Goal: Navigation & Orientation: Find specific page/section

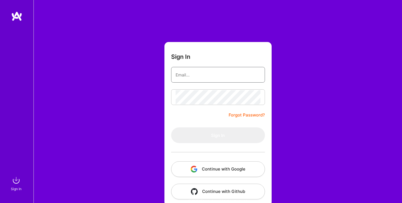
type input "[EMAIL_ADDRESS][PERSON_NAME][DOMAIN_NAME]"
click at [166, 123] on form "Sign In [EMAIL_ADDRESS][PERSON_NAME][DOMAIN_NAME] Forgot Password? Sign In Cont…" at bounding box center [218, 124] width 107 height 164
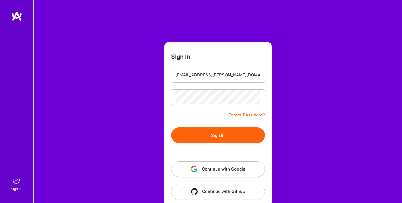
click at [188, 137] on button "Sign In" at bounding box center [218, 135] width 94 height 16
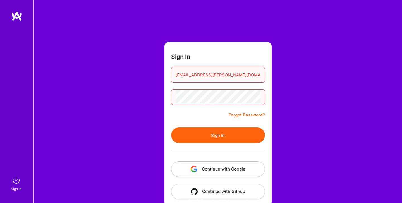
click at [188, 137] on button "Sign In" at bounding box center [218, 135] width 94 height 16
click at [220, 167] on button "Continue with Google" at bounding box center [218, 169] width 94 height 16
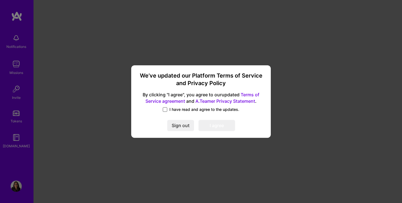
click at [166, 109] on span at bounding box center [165, 109] width 4 height 4
click at [0, 0] on input "I have read and agree to the updates." at bounding box center [0, 0] width 0 height 0
click at [215, 126] on button "I agree" at bounding box center [217, 125] width 37 height 11
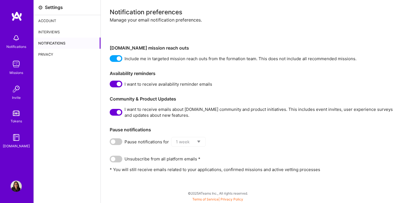
click at [47, 20] on div "Account" at bounding box center [67, 20] width 67 height 11
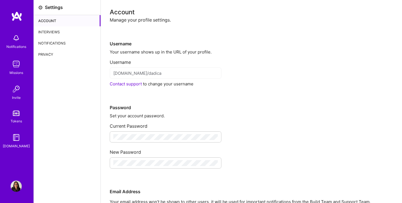
click at [48, 32] on div "Interviews" at bounding box center [67, 31] width 67 height 11
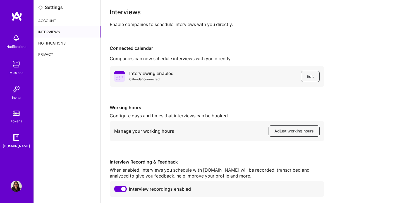
click at [20, 42] on img at bounding box center [16, 37] width 11 height 11
click at [22, 61] on link "Missions" at bounding box center [16, 66] width 35 height 17
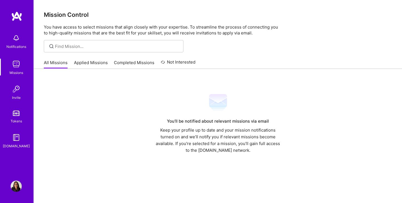
click at [86, 65] on link "Applied Missions" at bounding box center [91, 63] width 34 height 9
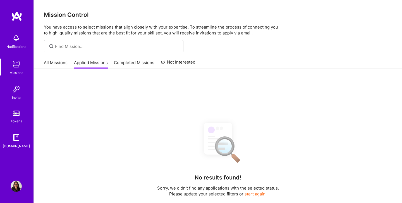
click at [134, 62] on link "Completed Missions" at bounding box center [134, 63] width 41 height 9
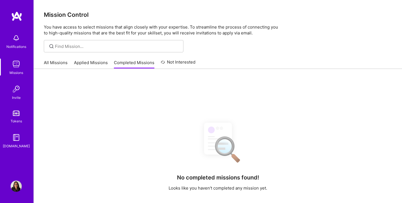
click at [174, 59] on link "Not Interested" at bounding box center [178, 64] width 35 height 10
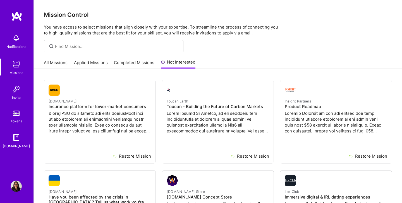
click at [10, 93] on link "Invite" at bounding box center [16, 91] width 35 height 17
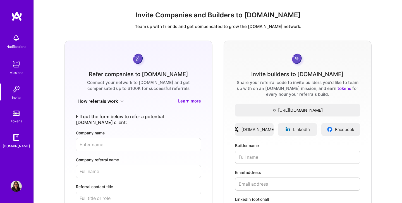
click at [21, 116] on link "Tokens" at bounding box center [16, 116] width 35 height 16
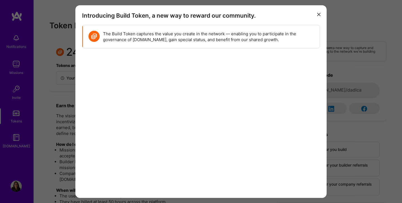
click at [320, 15] on icon "modal" at bounding box center [318, 14] width 3 height 3
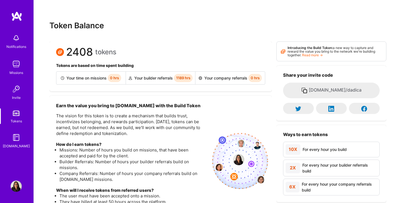
click at [22, 88] on link "Invite" at bounding box center [16, 91] width 35 height 17
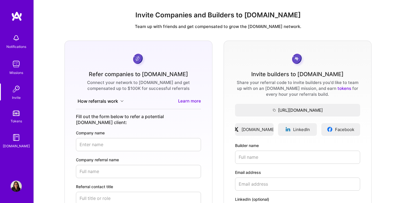
click at [18, 116] on link "Tokens" at bounding box center [16, 116] width 35 height 16
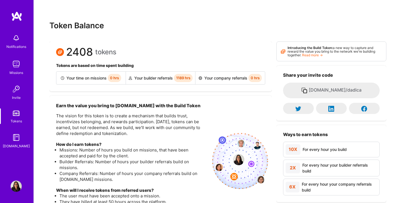
click at [185, 77] on span "1189 hrs" at bounding box center [183, 78] width 19 height 8
click at [154, 80] on div "Your builder referrals 1189 hrs" at bounding box center [161, 78] width 70 height 13
click at [246, 82] on div "Your company referrals 0 hrs" at bounding box center [230, 78] width 69 height 13
click at [239, 78] on div "Your company referrals 0 hrs" at bounding box center [230, 78] width 69 height 13
click at [18, 139] on img at bounding box center [16, 137] width 11 height 11
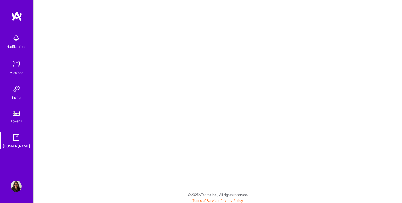
click at [14, 71] on div "Missions" at bounding box center [16, 73] width 14 height 6
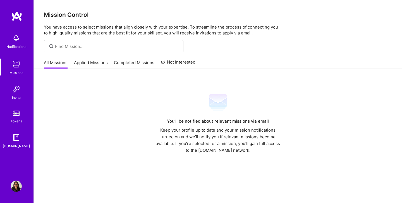
click at [20, 94] on img at bounding box center [16, 88] width 11 height 11
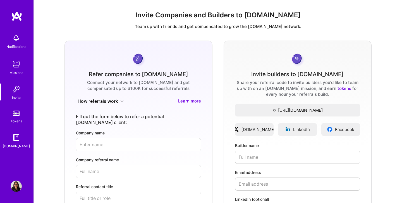
click at [338, 89] on link "tokens" at bounding box center [345, 87] width 14 height 5
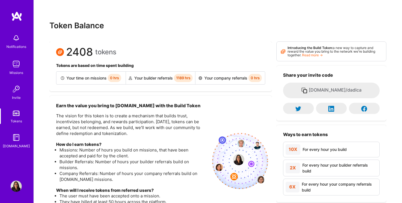
click at [18, 57] on div "Notifications Missions Invite Tokens [DOMAIN_NAME]" at bounding box center [17, 89] width 34 height 117
click at [18, 61] on img at bounding box center [16, 63] width 11 height 11
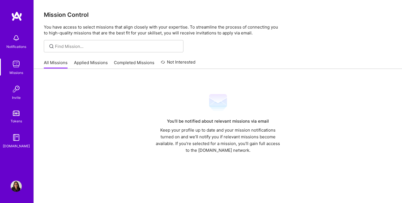
click at [106, 62] on link "Applied Missions" at bounding box center [91, 63] width 34 height 9
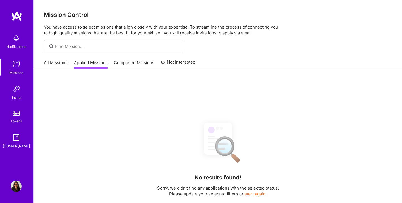
click at [134, 62] on link "Completed Missions" at bounding box center [134, 63] width 41 height 9
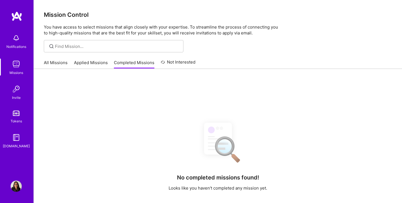
click at [177, 62] on link "Not Interested" at bounding box center [178, 64] width 35 height 10
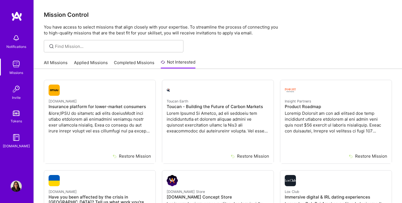
click at [55, 65] on link "All Missions" at bounding box center [56, 63] width 24 height 9
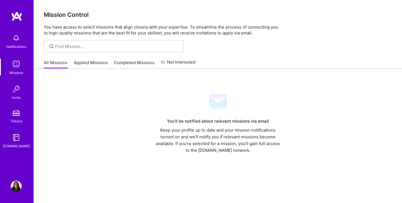
click at [18, 39] on img at bounding box center [16, 37] width 11 height 11
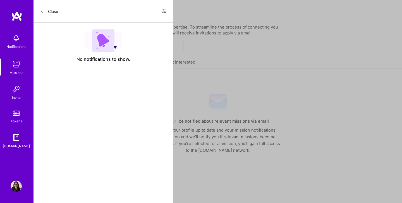
click at [34, 22] on div "Close Show all notifications Show unread notifications only" at bounding box center [104, 11] width 140 height 23
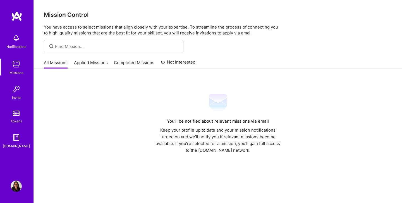
click at [23, 18] on link at bounding box center [17, 16] width 34 height 10
